Goal: Navigation & Orientation: Find specific page/section

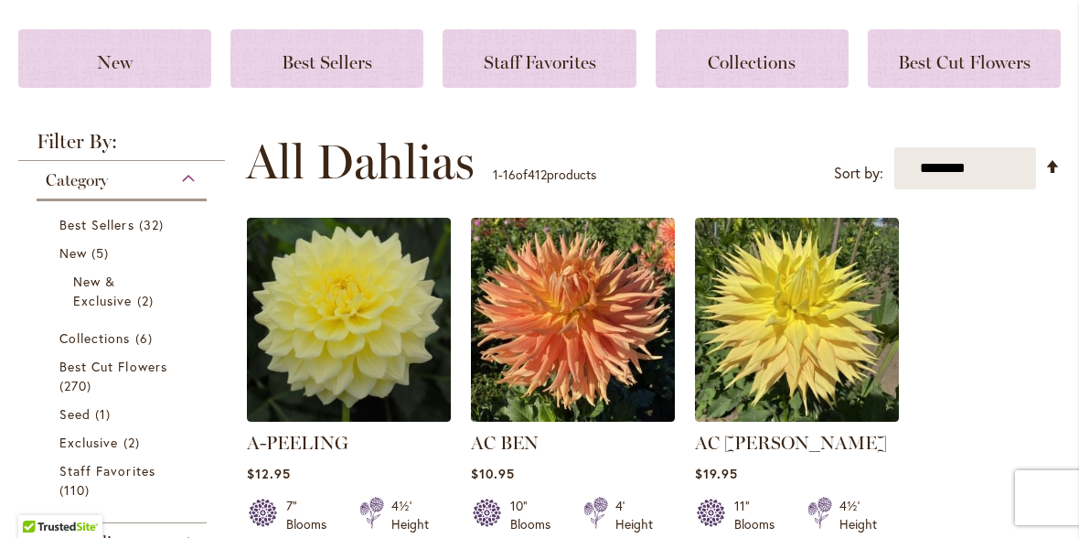
scroll to position [236, 0]
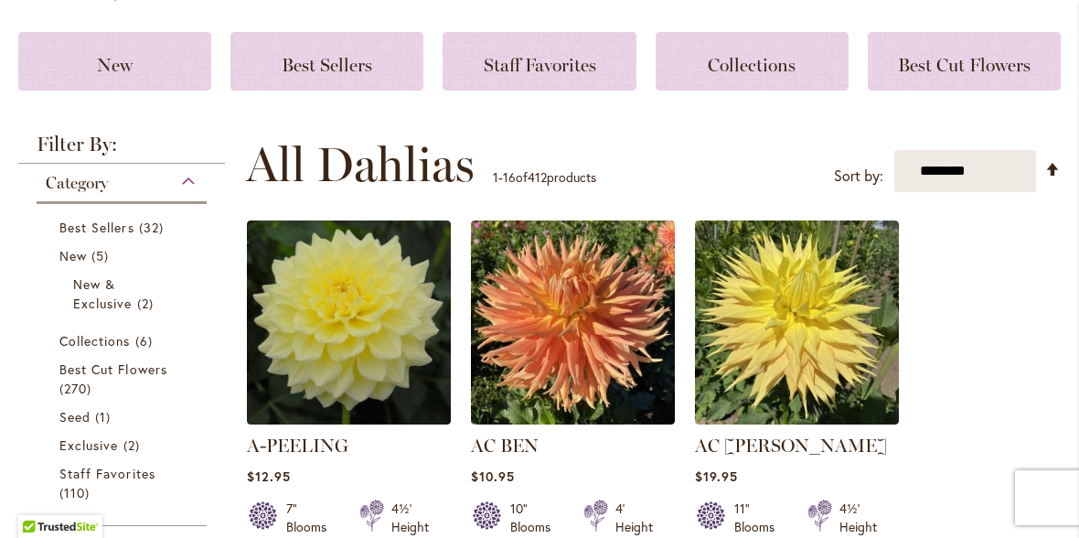
click at [141, 76] on div "New" at bounding box center [114, 61] width 193 height 59
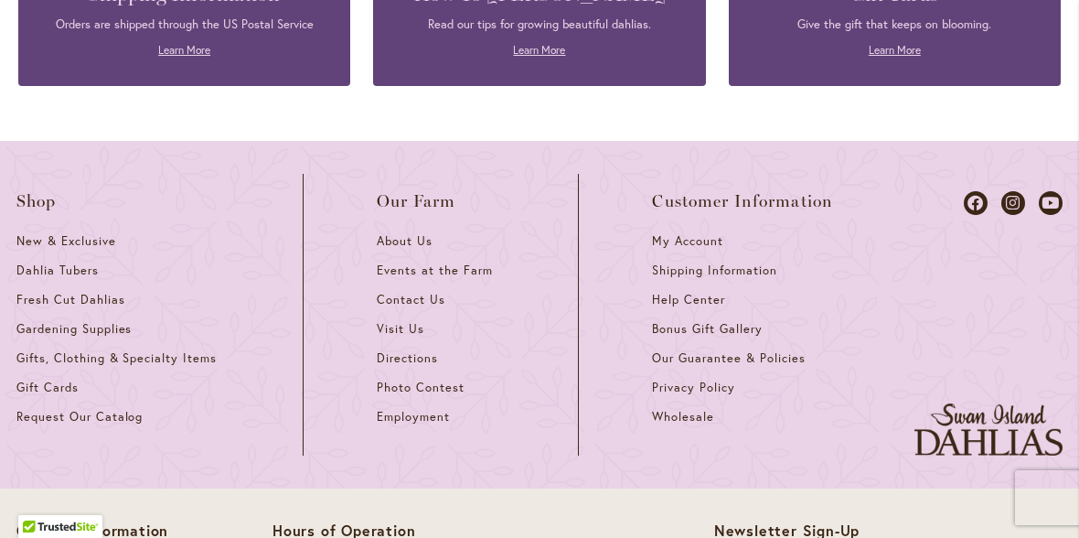
scroll to position [1408, 0]
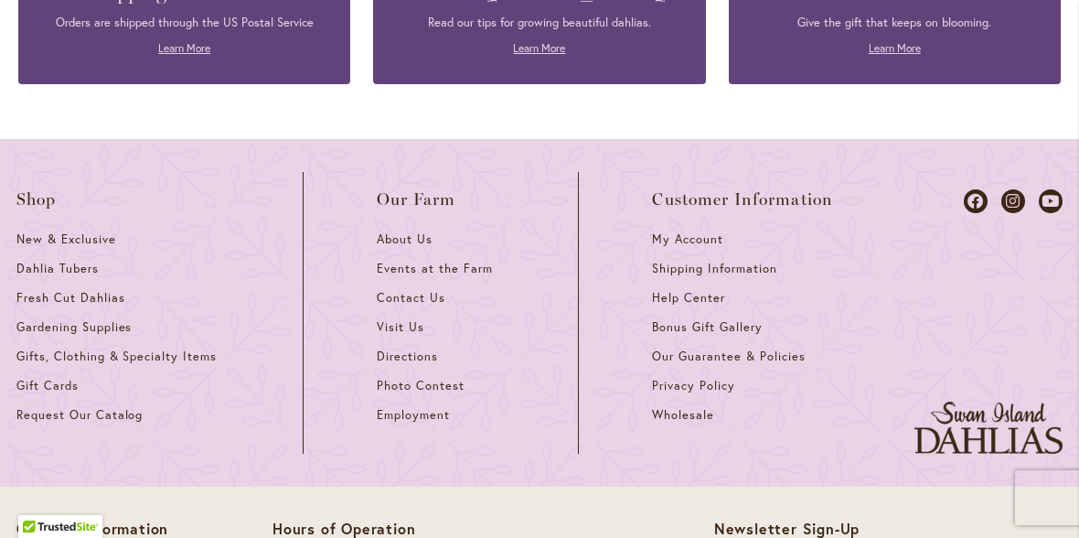
click at [107, 244] on span "New & Exclusive" at bounding box center [66, 239] width 100 height 16
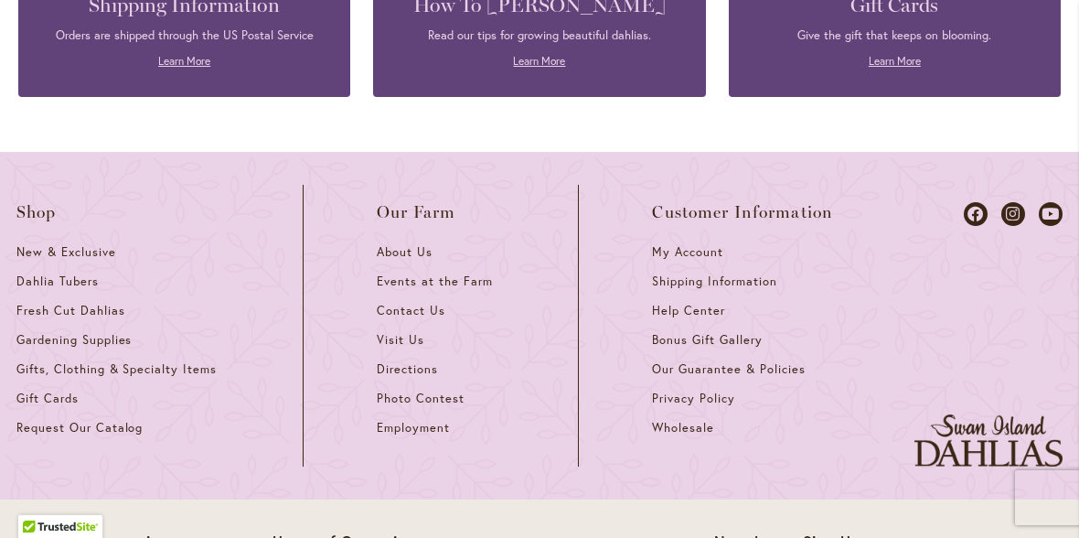
scroll to position [1015, 0]
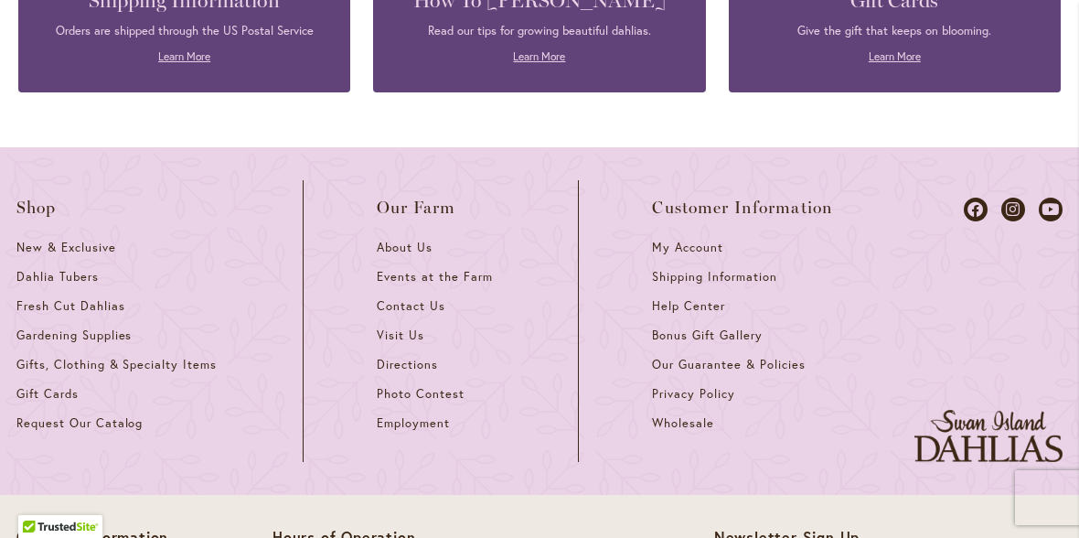
click at [121, 304] on span "Fresh Cut Dahlias" at bounding box center [70, 306] width 109 height 16
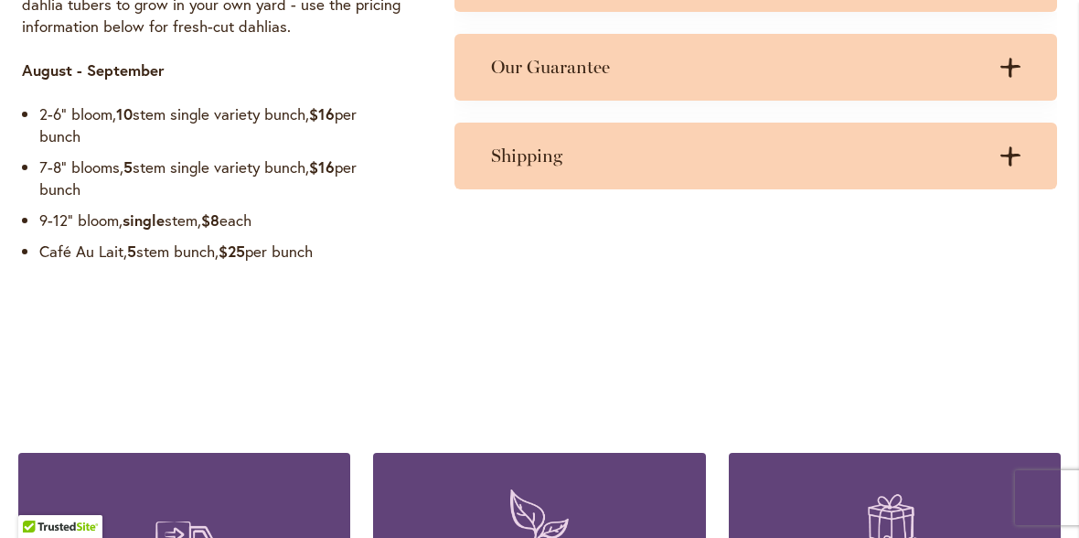
scroll to position [1831, 0]
